Goal: Transaction & Acquisition: Register for event/course

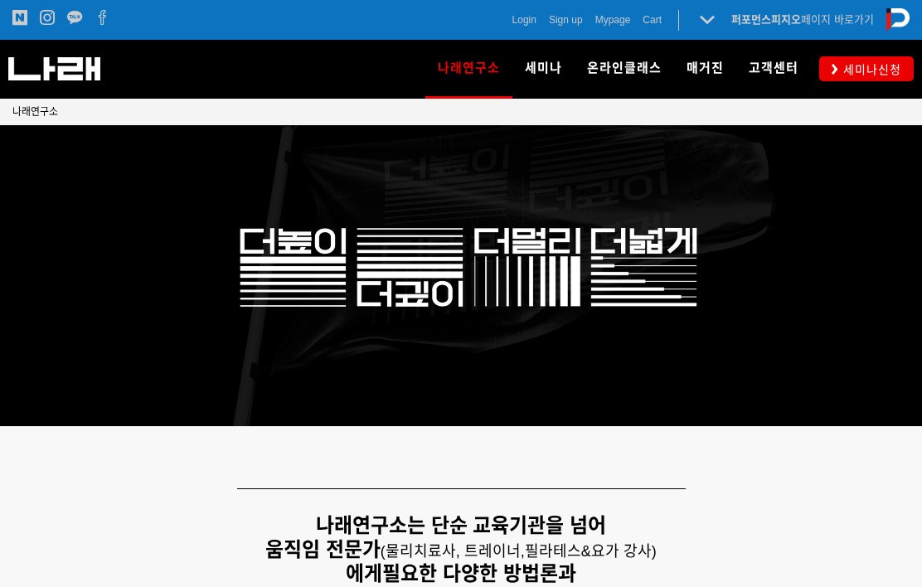
click at [910, 10] on img at bounding box center [898, 19] width 23 height 23
click at [707, 21] on icon at bounding box center [707, 19] width 23 height 23
click at [700, 18] on icon at bounding box center [707, 19] width 23 height 23
click at [772, 21] on strong "퍼포먼스피지오" at bounding box center [766, 19] width 70 height 12
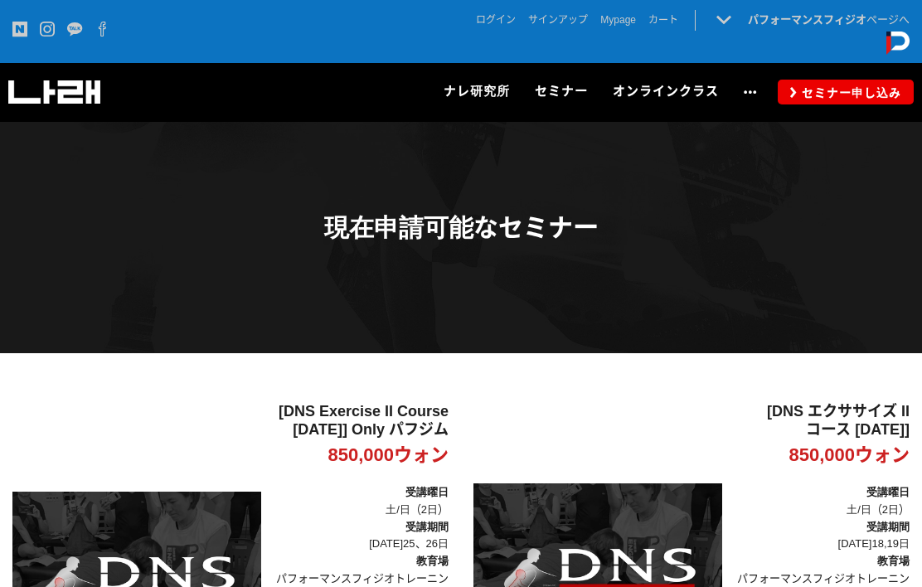
click at [864, 90] on span "セミナー申し込み" at bounding box center [849, 93] width 104 height 17
